Goal: Task Accomplishment & Management: Use online tool/utility

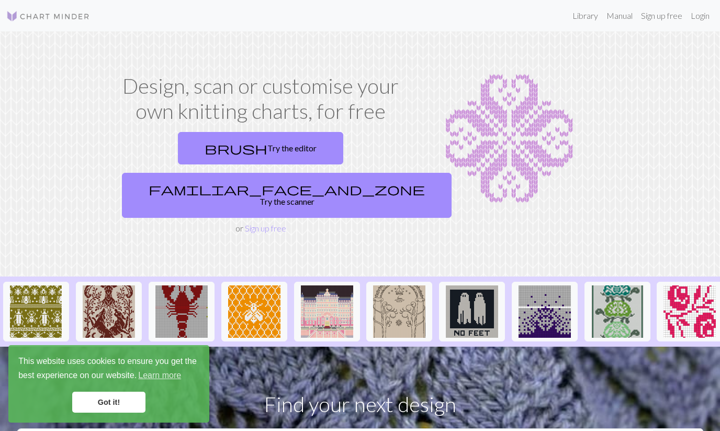
click at [124, 397] on link "Got it!" at bounding box center [108, 402] width 73 height 21
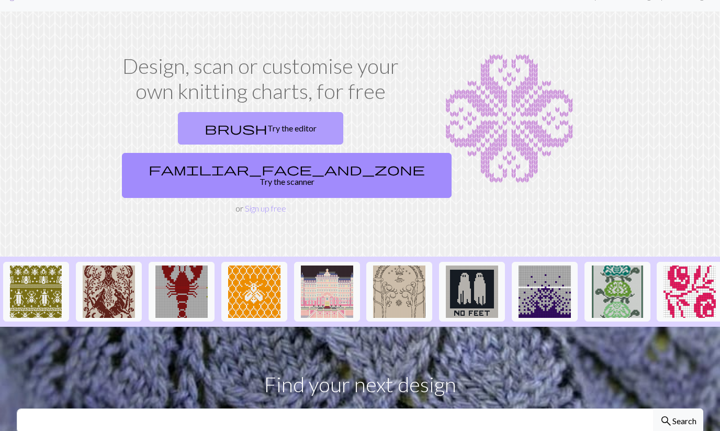
click at [220, 130] on link "brush Try the editor" at bounding box center [260, 129] width 165 height 32
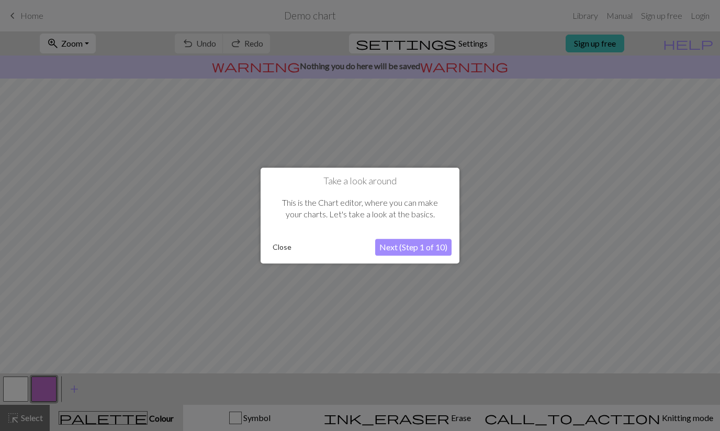
click at [282, 243] on button "Close" at bounding box center [282, 247] width 27 height 16
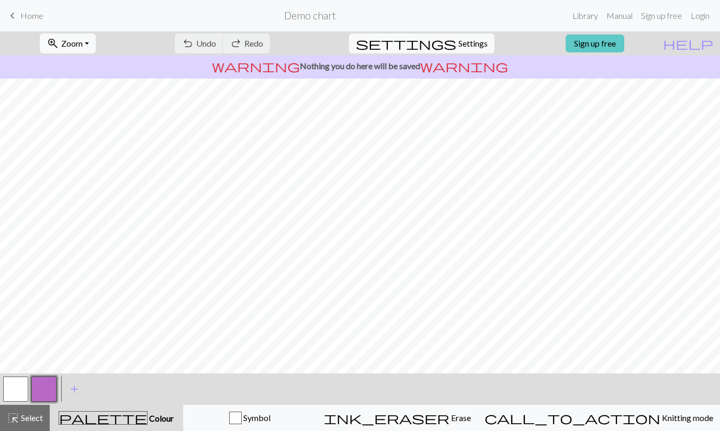
click at [613, 44] on link "Sign up free" at bounding box center [595, 44] width 59 height 18
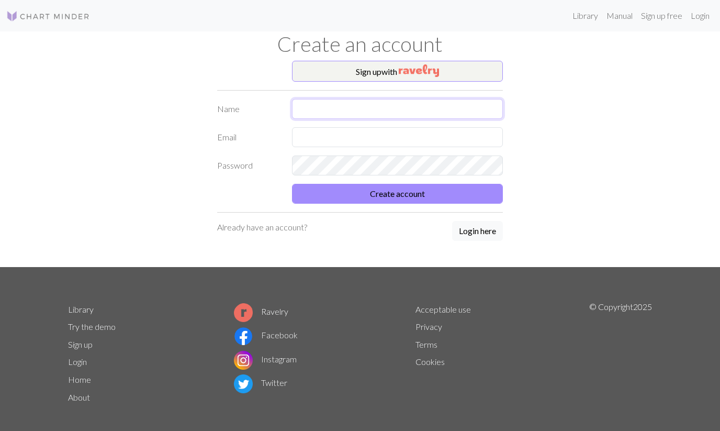
click at [395, 105] on input "text" at bounding box center [398, 109] width 212 height 20
click at [429, 65] on img "button" at bounding box center [419, 70] width 40 height 13
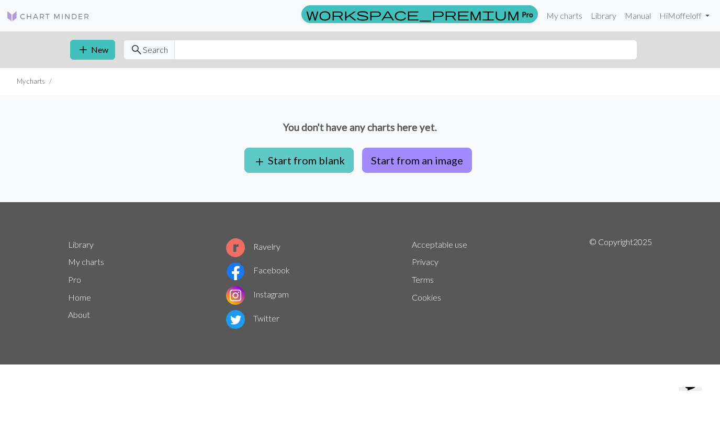
click at [295, 169] on button "add Start from blank" at bounding box center [299, 160] width 109 height 25
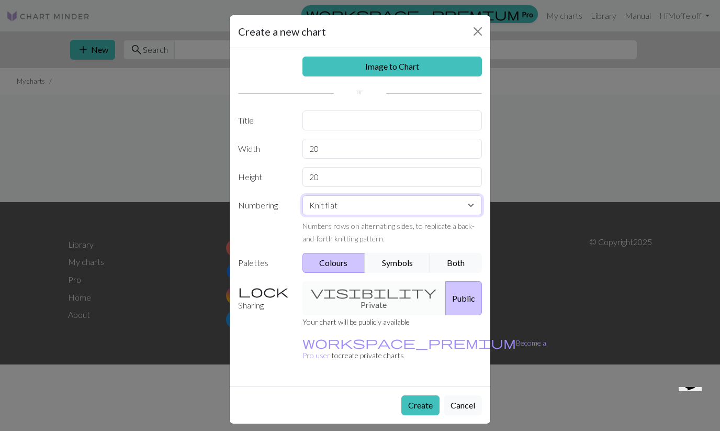
select select "round"
click at [466, 270] on button "Both" at bounding box center [456, 263] width 52 height 20
click at [350, 291] on div "visibility Private Public" at bounding box center [392, 298] width 193 height 34
click at [338, 146] on input "20" at bounding box center [393, 149] width 180 height 20
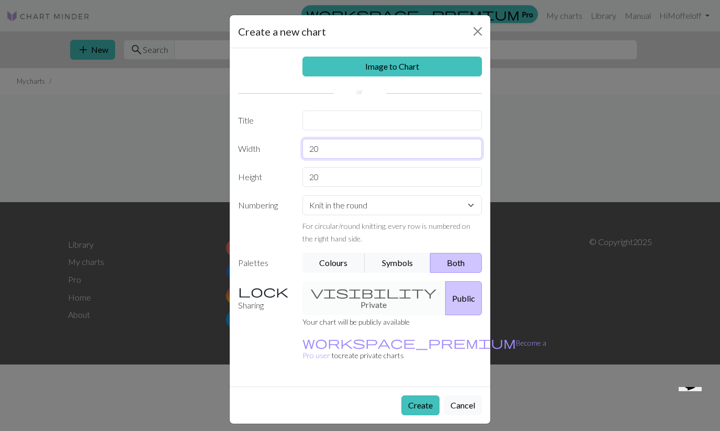
type input "2"
type input "48"
click at [337, 181] on input "20" at bounding box center [393, 177] width 180 height 20
type input "2"
type input "70"
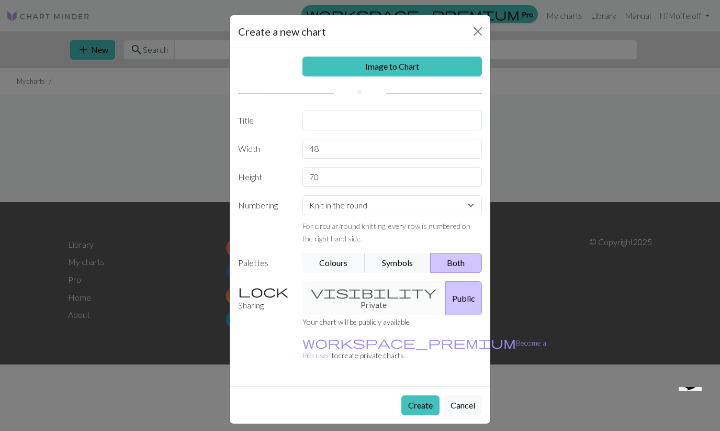
click at [419, 395] on button "Create" at bounding box center [421, 405] width 38 height 20
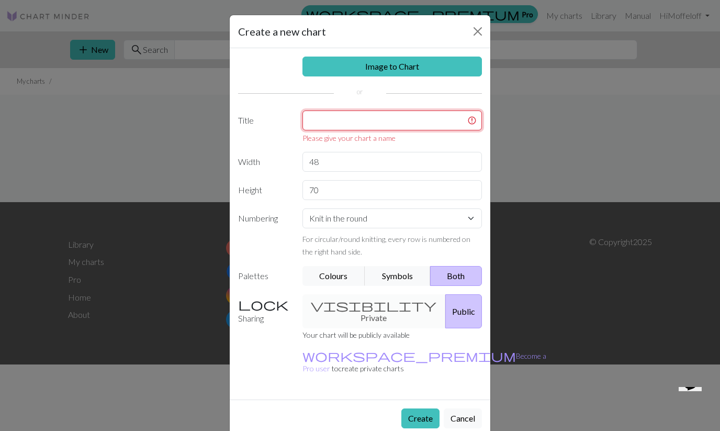
click at [321, 118] on input "text" at bounding box center [393, 120] width 180 height 20
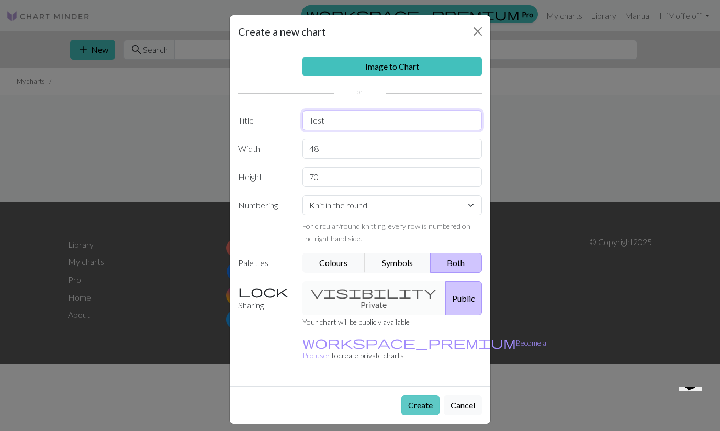
type input "Test"
click at [419, 395] on button "Create" at bounding box center [421, 405] width 38 height 20
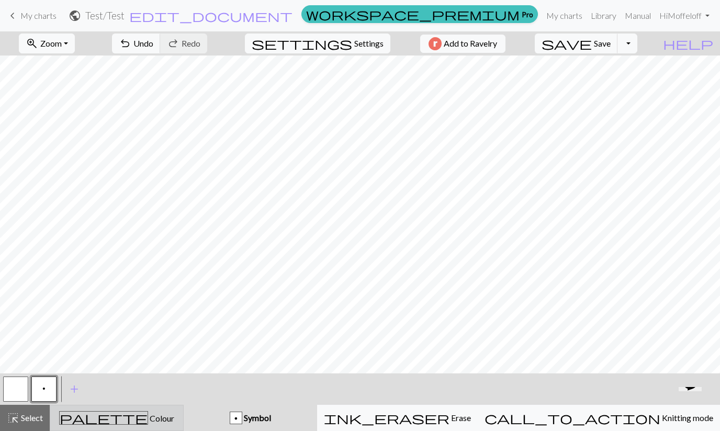
click at [148, 415] on span "Colour" at bounding box center [161, 418] width 26 height 10
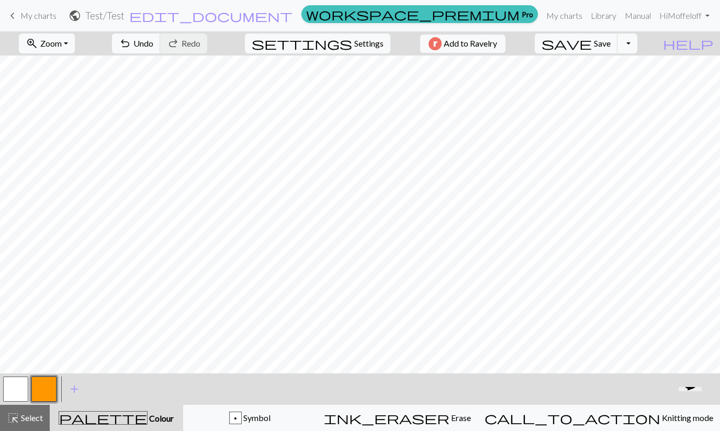
click at [51, 388] on button "button" at bounding box center [43, 388] width 25 height 25
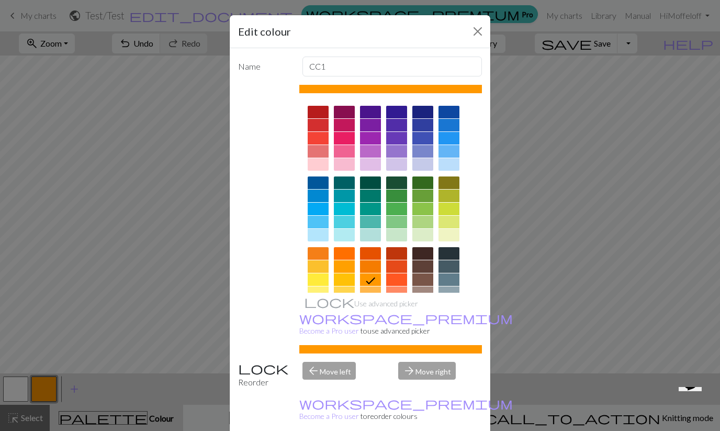
click at [352, 163] on div at bounding box center [344, 164] width 21 height 13
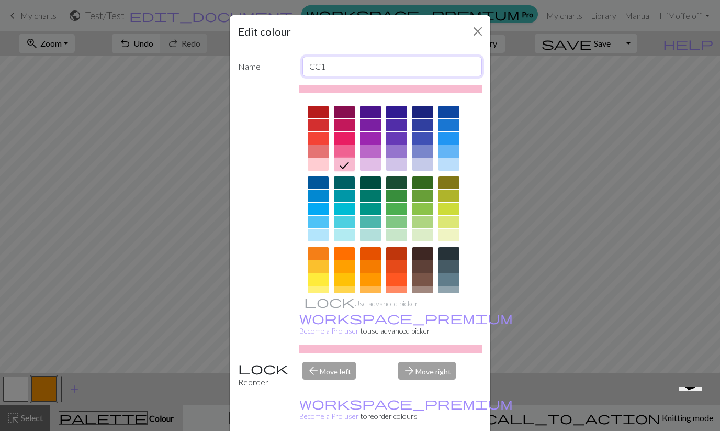
click at [334, 66] on input "CC1" at bounding box center [393, 67] width 180 height 20
type input "C"
type input "R"
type input "Pink"
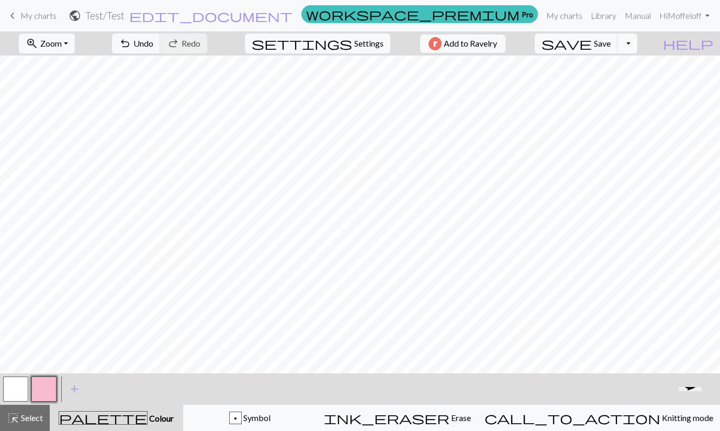
click at [14, 388] on button "button" at bounding box center [15, 388] width 25 height 25
click at [79, 390] on span "add" at bounding box center [74, 389] width 13 height 15
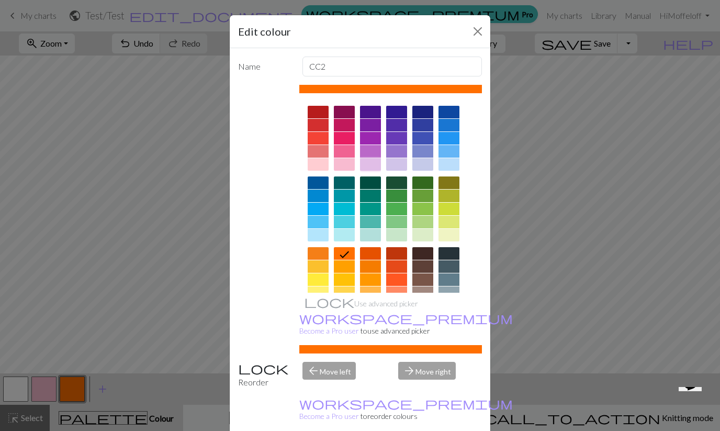
click at [372, 164] on div at bounding box center [370, 164] width 21 height 13
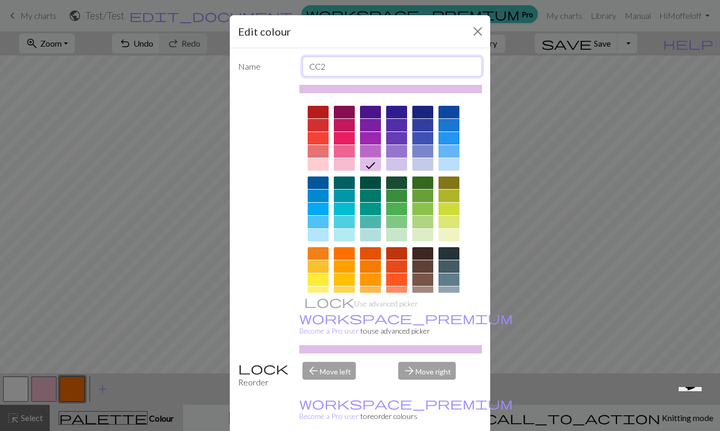
click at [337, 73] on input "CC2" at bounding box center [393, 67] width 180 height 20
click at [324, 66] on input "CC2" at bounding box center [393, 67] width 180 height 20
type input "Purple"
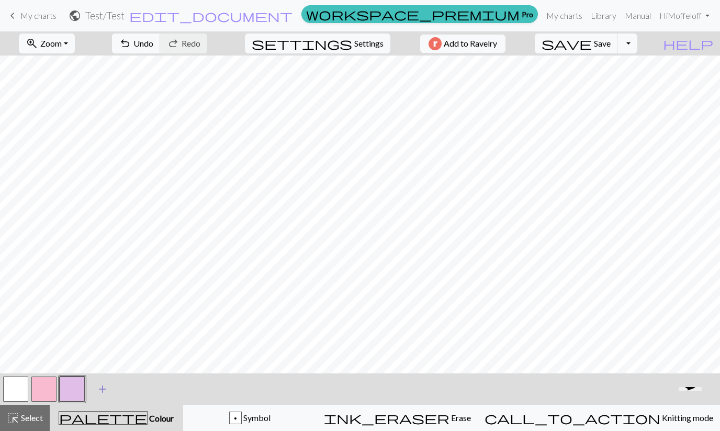
click at [104, 391] on span "add" at bounding box center [102, 389] width 13 height 15
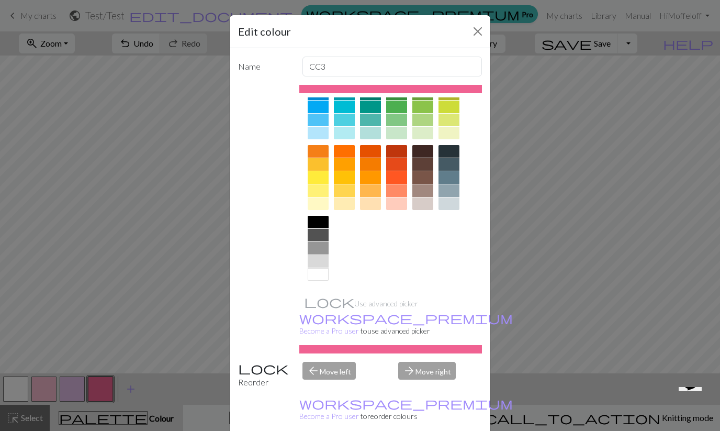
scroll to position [102, 0]
click at [426, 202] on div at bounding box center [423, 203] width 21 height 13
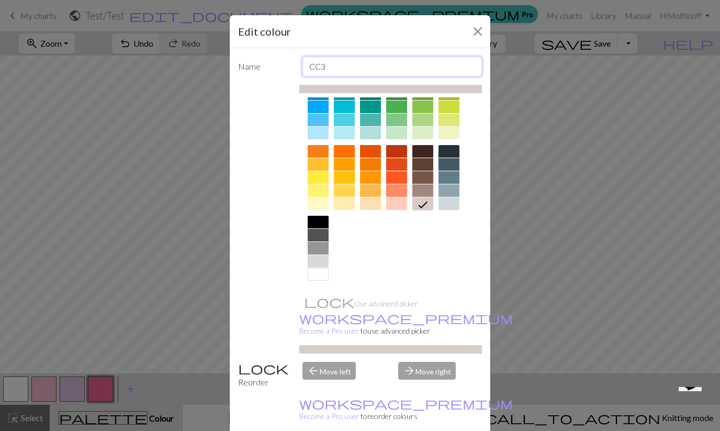
click at [328, 66] on input "CC3" at bounding box center [393, 67] width 180 height 20
type input "C"
type input "Beige"
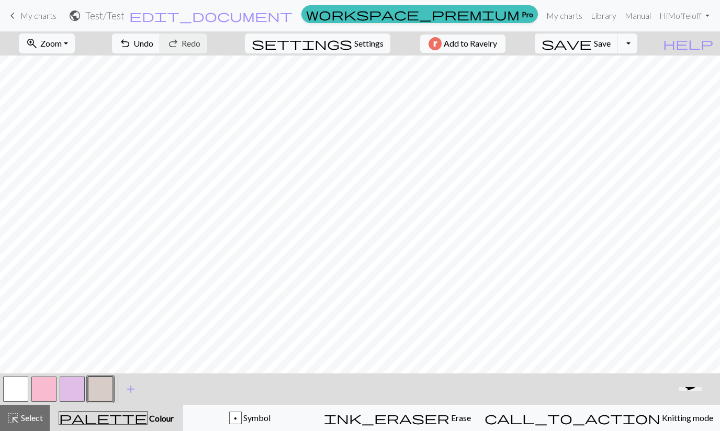
scroll to position [0, 0]
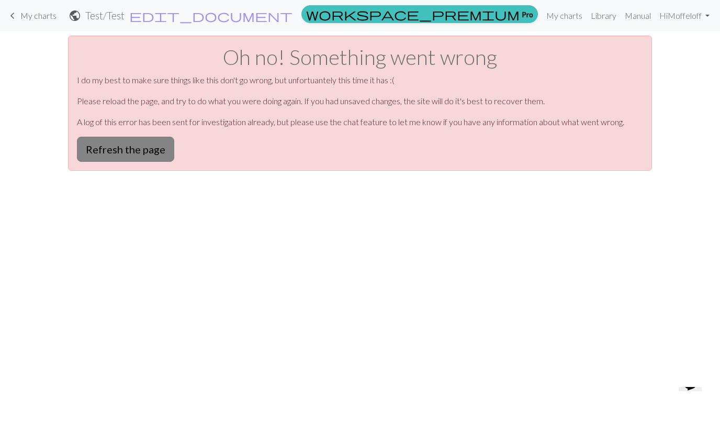
click at [147, 140] on button "Refresh the page" at bounding box center [125, 149] width 97 height 25
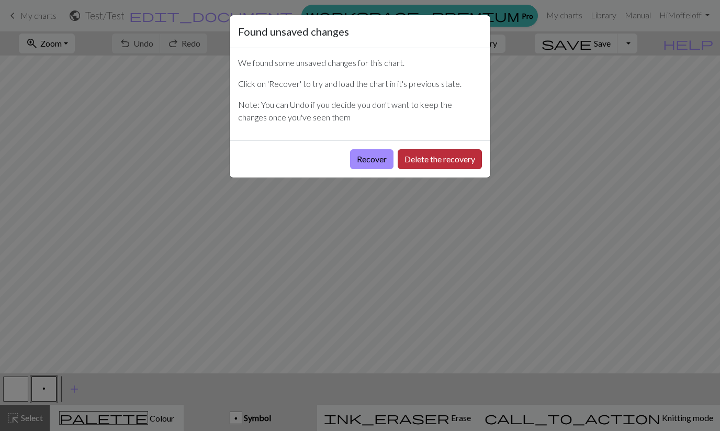
click at [428, 163] on button "Delete the recovery" at bounding box center [440, 159] width 84 height 20
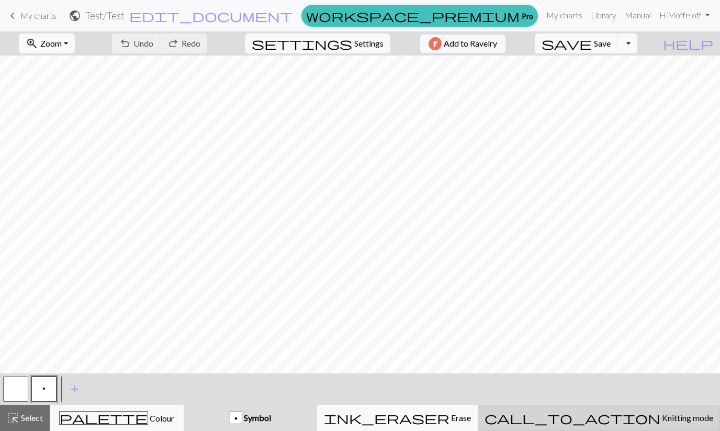
click at [621, 429] on button "call_to_action Knitting mode Knitting mode" at bounding box center [599, 418] width 242 height 26
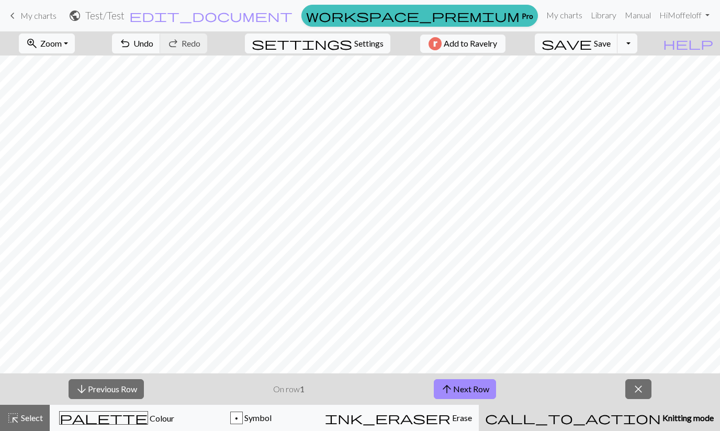
click at [661, 421] on span "Knitting mode" at bounding box center [687, 418] width 53 height 10
click at [641, 388] on span "close" at bounding box center [638, 389] width 13 height 15
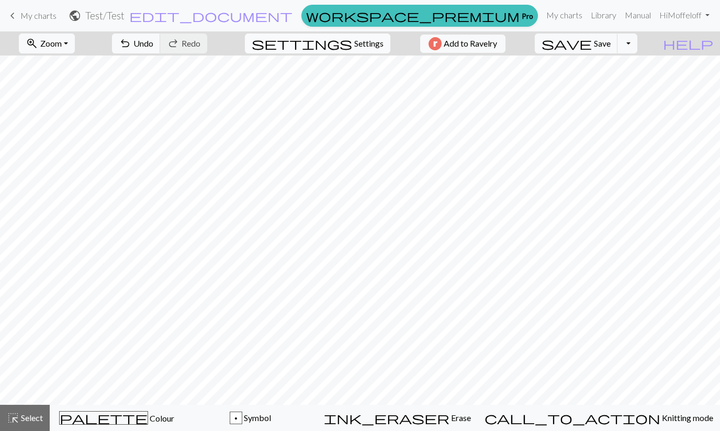
click at [359, 46] on span "Settings" at bounding box center [368, 43] width 29 height 13
select select "aran"
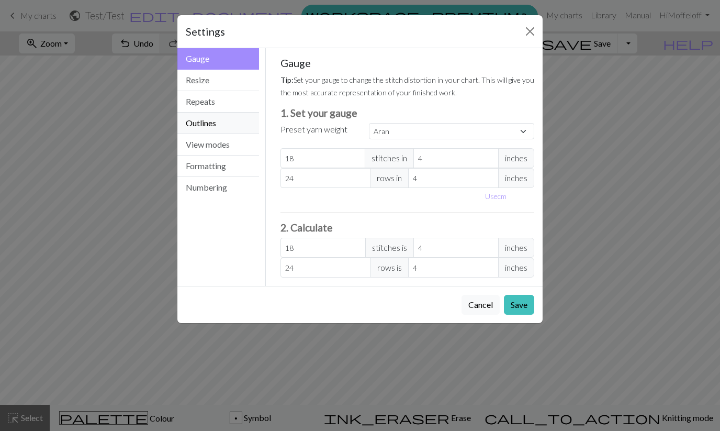
click at [206, 125] on button "Outlines" at bounding box center [218, 123] width 82 height 21
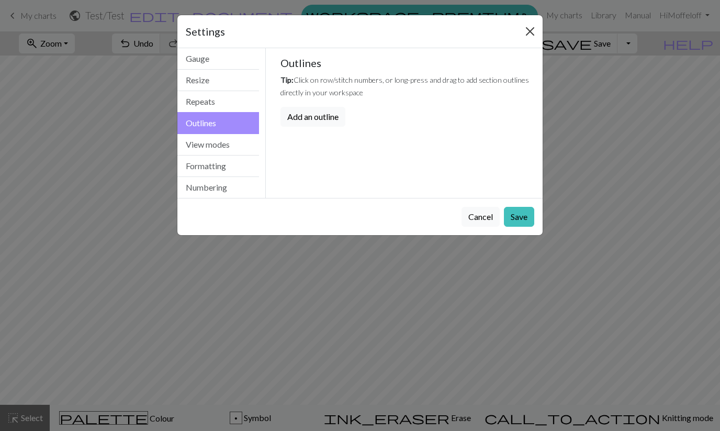
click at [531, 29] on button "Close" at bounding box center [530, 31] width 17 height 17
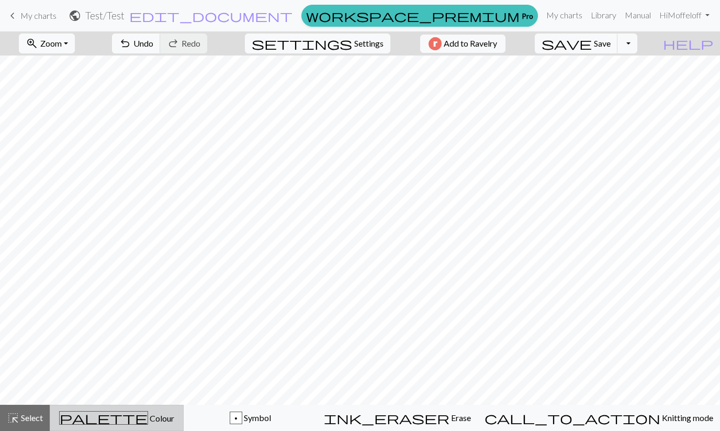
click at [148, 419] on span "Colour" at bounding box center [161, 418] width 26 height 10
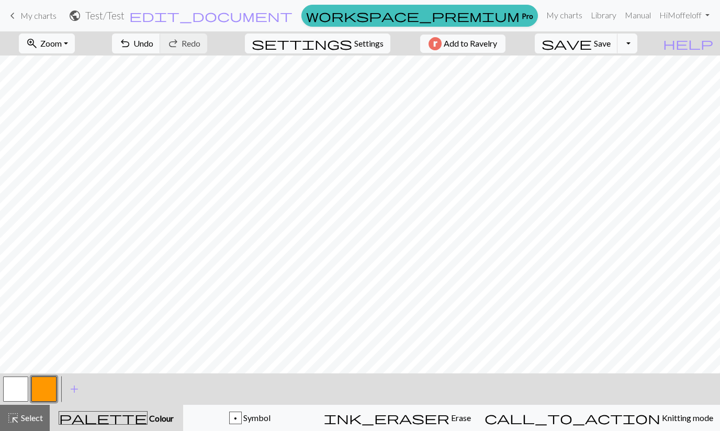
click at [48, 390] on button "button" at bounding box center [43, 388] width 25 height 25
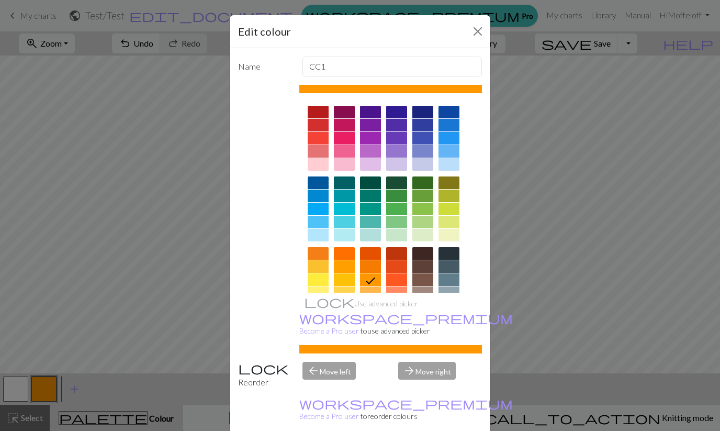
click at [345, 168] on div at bounding box center [344, 164] width 21 height 13
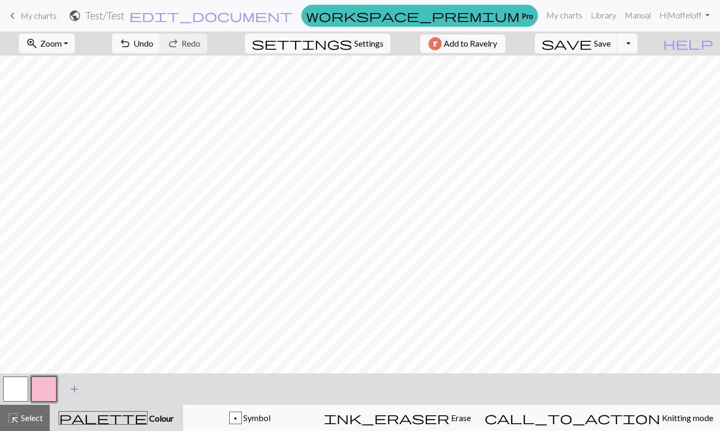
click at [75, 388] on span "add" at bounding box center [74, 389] width 13 height 15
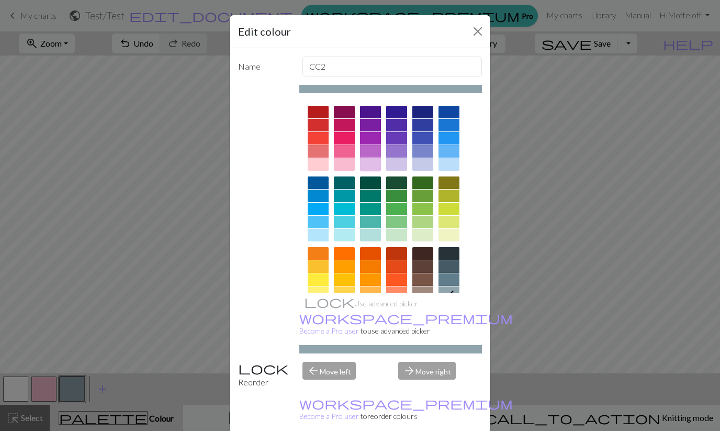
click at [370, 166] on div at bounding box center [370, 164] width 21 height 13
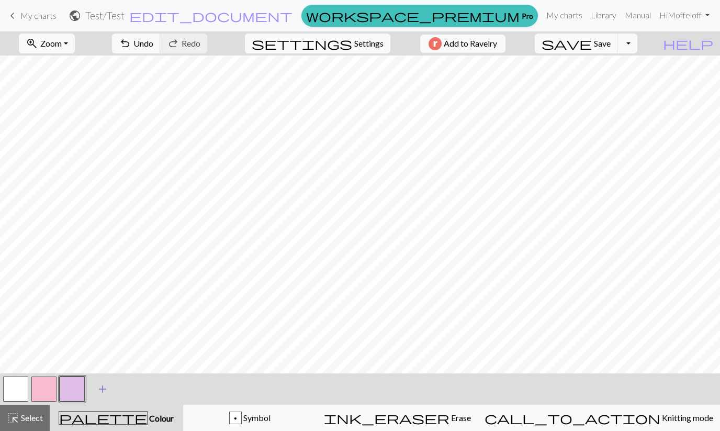
click at [98, 388] on span "add" at bounding box center [102, 389] width 13 height 15
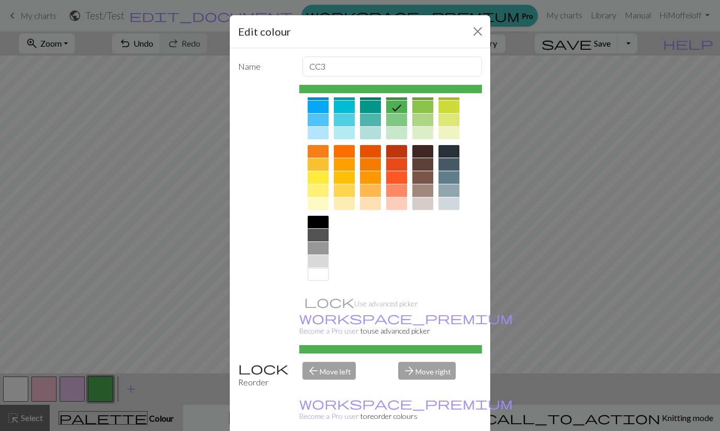
scroll to position [102, 0]
click at [423, 202] on div at bounding box center [423, 203] width 21 height 13
